Goal: Transaction & Acquisition: Purchase product/service

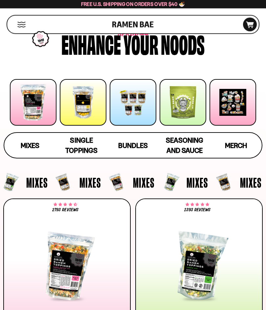
scroll to position [22, 0]
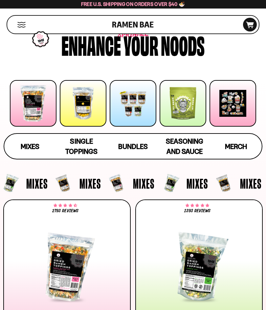
click at [82, 146] on span "Single Toppings" at bounding box center [81, 146] width 32 height 18
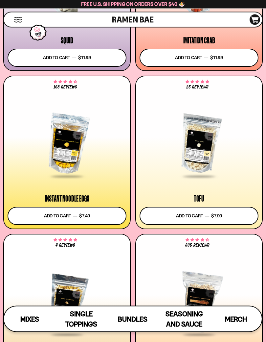
scroll to position [975, 0]
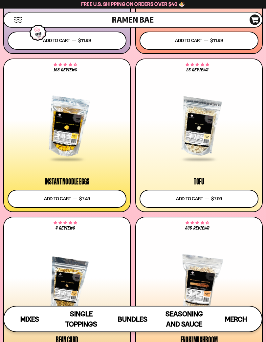
click at [93, 196] on button "Add to cart Add — Regular price $7.49 Regular price Sale price $7.49 Unit price…" at bounding box center [67, 198] width 119 height 18
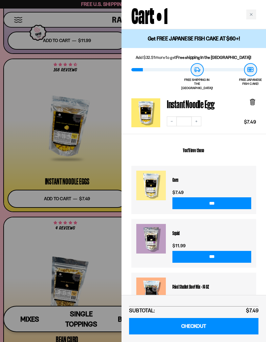
click at [251, 15] on icon "Close cart" at bounding box center [251, 14] width 3 height 3
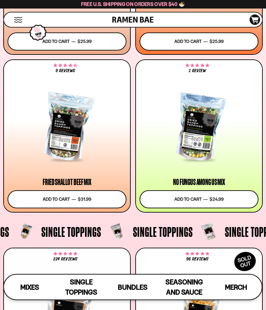
scroll to position [468, 0]
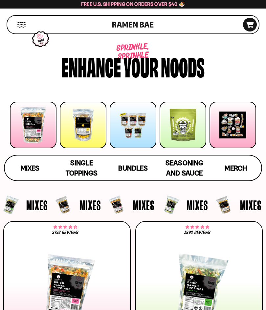
click at [34, 120] on div at bounding box center [33, 125] width 47 height 47
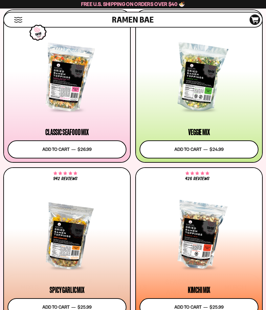
scroll to position [221, 0]
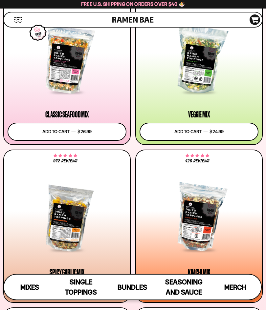
click at [209, 130] on button "Add to cart Add — Regular price $24.99 Regular price Sale price $24.99 Unit pri…" at bounding box center [199, 132] width 119 height 18
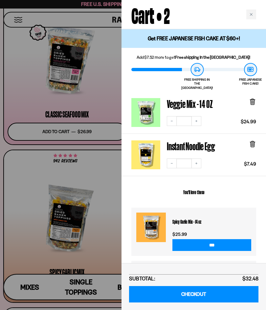
click at [145, 147] on link "Instant Noodle Egg" at bounding box center [145, 155] width 29 height 29
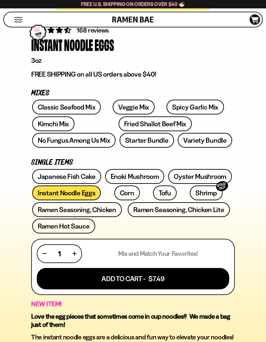
scroll to position [202, 0]
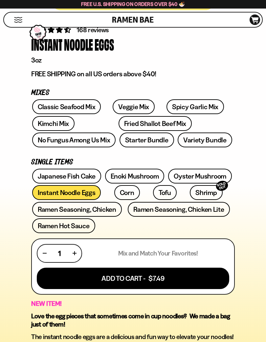
click at [199, 207] on link "Ramen Seasoning, Chicken Lite" at bounding box center [179, 209] width 102 height 15
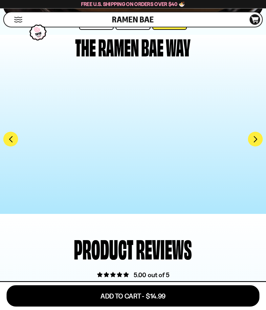
scroll to position [1571, 0]
